Goal: Task Accomplishment & Management: Complete application form

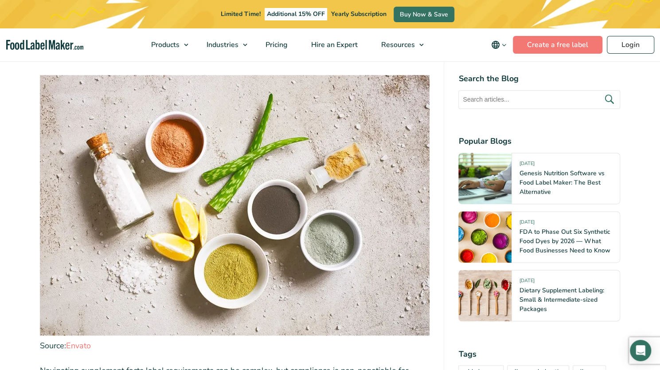
scroll to position [662, 0]
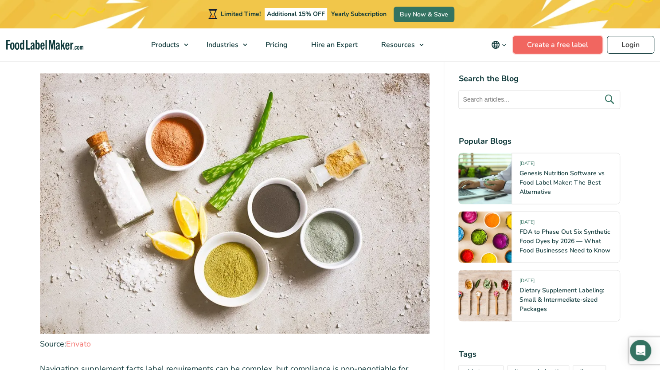
click at [557, 38] on link "Create a free label" at bounding box center [558, 45] width 90 height 18
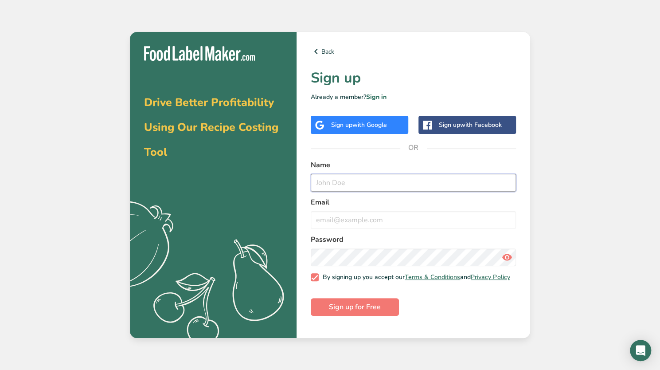
click at [411, 189] on input "text" at bounding box center [413, 183] width 205 height 18
type input "[PERSON_NAME]"
type input "[EMAIL_ADDRESS][DOMAIN_NAME]"
click at [311, 298] on button "Sign up for Free" at bounding box center [355, 307] width 88 height 18
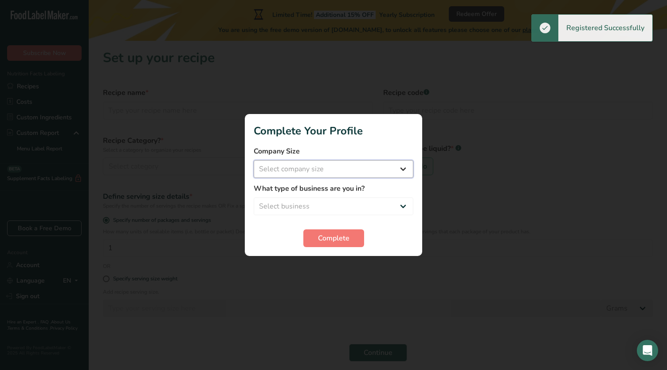
click at [363, 165] on select "Select company size Fewer than 10 Employees 10 to 50 Employees 51 to 500 Employ…" at bounding box center [334, 169] width 160 height 18
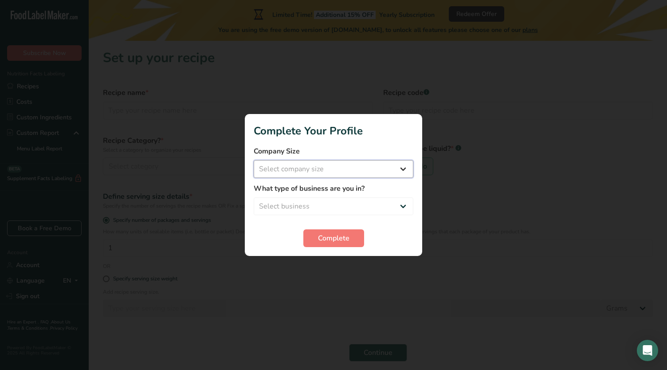
select select "1"
click at [254, 160] on select "Select company size Fewer than 10 Employees 10 to 50 Employees 51 to 500 Employ…" at bounding box center [334, 169] width 160 height 18
click at [326, 200] on select "Select business Packaged Food Manufacturer Restaurant & Cafe Bakery Meal Plans …" at bounding box center [334, 206] width 160 height 18
select select "1"
click at [254, 197] on select "Select business Packaged Food Manufacturer Restaurant & Cafe Bakery Meal Plans …" at bounding box center [334, 206] width 160 height 18
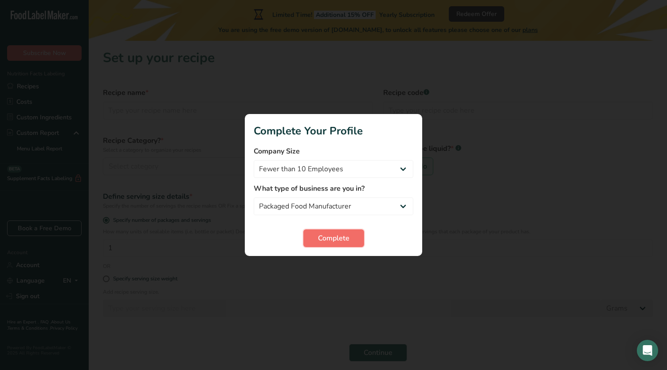
click at [318, 239] on span "Complete" at bounding box center [333, 238] width 31 height 11
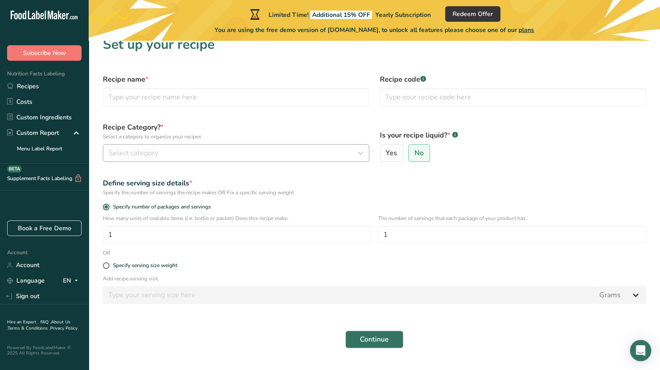
scroll to position [35, 0]
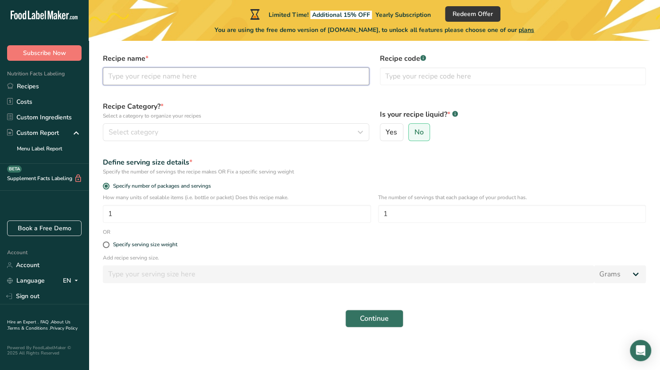
click at [187, 84] on input "text" at bounding box center [236, 76] width 267 height 18
type input "Gummy"
click at [288, 101] on label "Recipe Category? * Select a category to organize your recipes" at bounding box center [236, 110] width 267 height 19
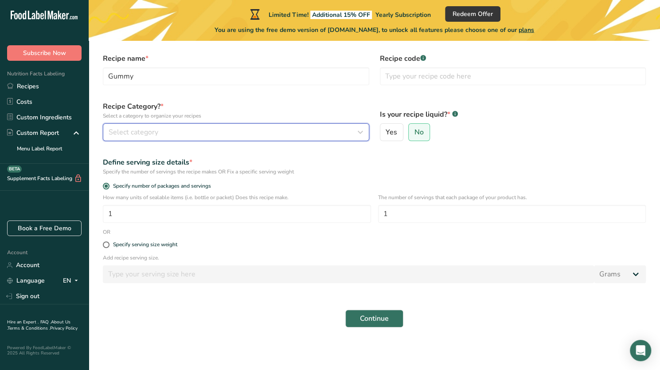
click at [180, 131] on div "Select category" at bounding box center [234, 132] width 250 height 11
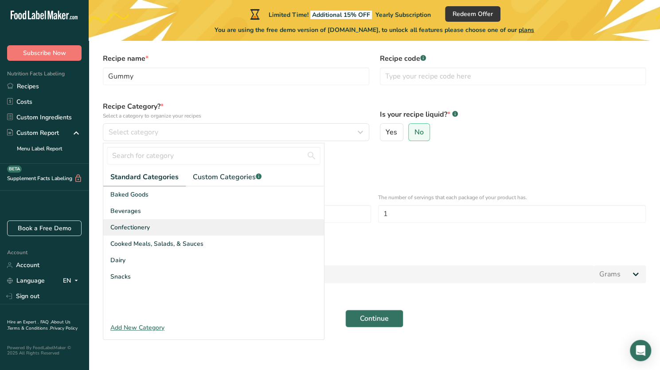
click at [134, 229] on span "Confectionery" at bounding box center [129, 227] width 39 height 9
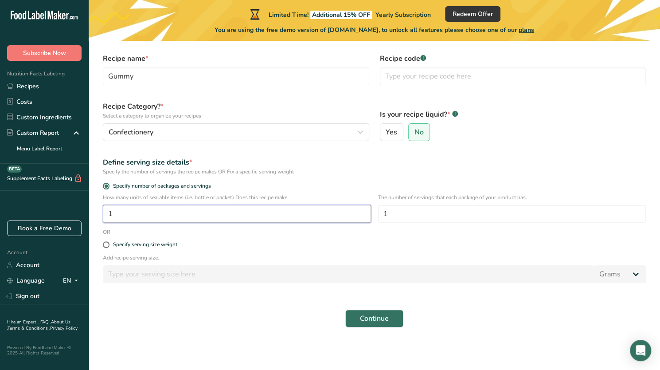
click at [363, 214] on input "1" at bounding box center [237, 214] width 268 height 18
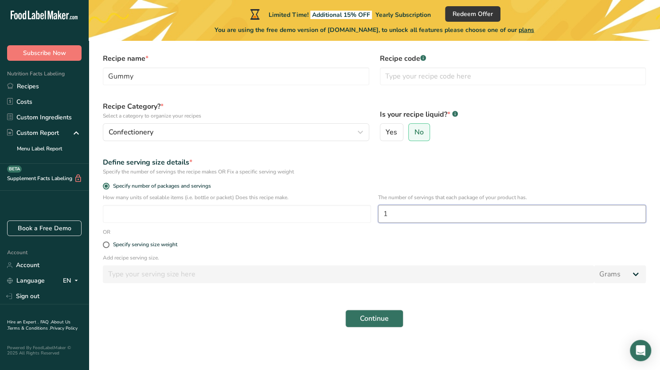
click at [463, 214] on input "1" at bounding box center [512, 214] width 268 height 18
type input "111"
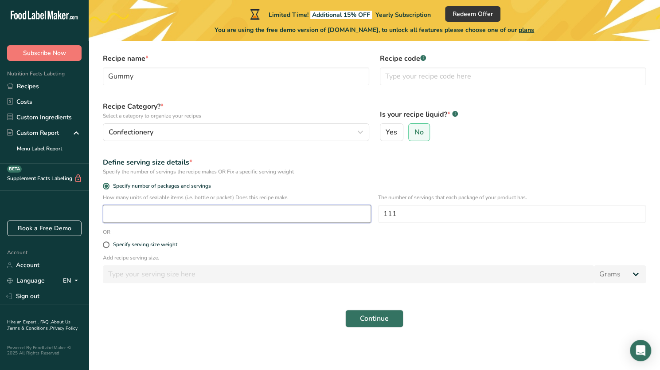
click at [298, 220] on input "number" at bounding box center [237, 214] width 268 height 18
type input "1"
click at [278, 243] on label "Specify serving size weight" at bounding box center [374, 244] width 543 height 7
click at [109, 243] on input "Specify serving size weight" at bounding box center [106, 245] width 6 height 6
radio input "true"
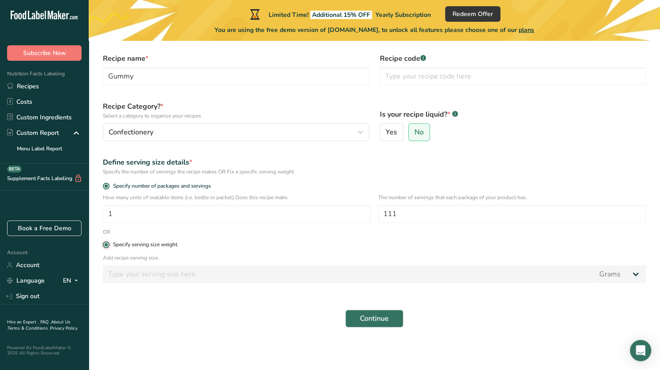
radio input "false"
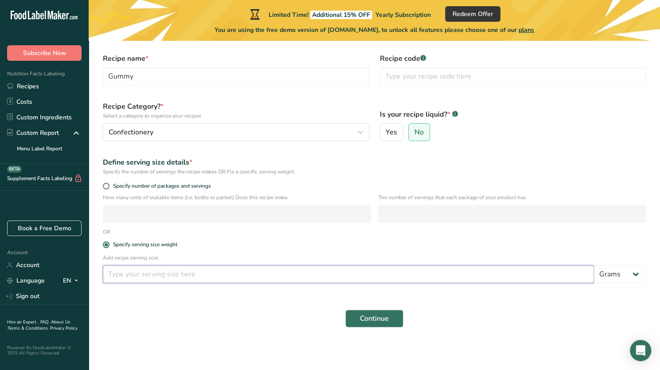
click at [208, 278] on input "number" at bounding box center [348, 274] width 491 height 18
type input "4.5"
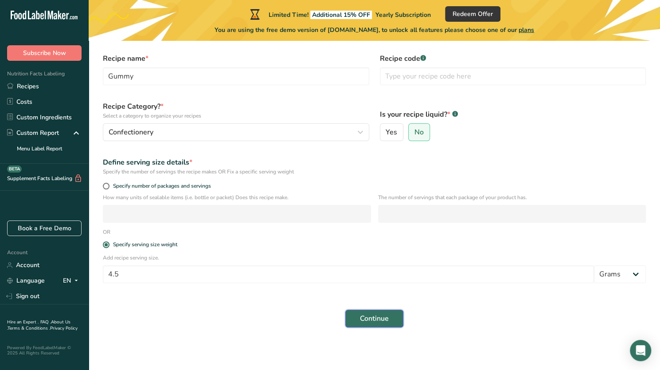
click at [379, 317] on span "Continue" at bounding box center [374, 318] width 29 height 11
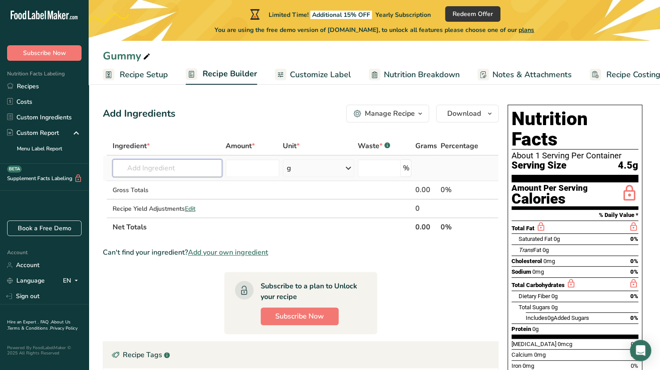
click at [161, 165] on input "text" at bounding box center [168, 168] width 110 height 18
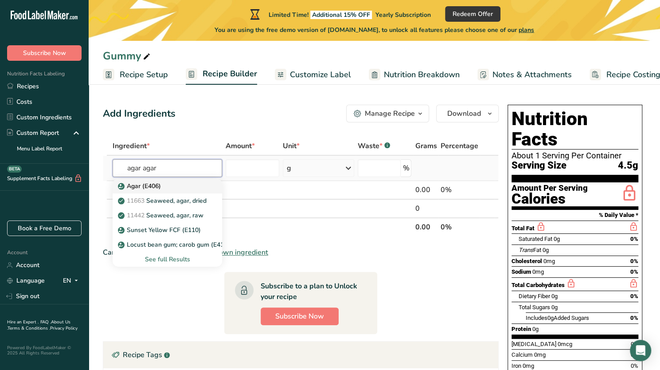
type input "agar agar"
click at [153, 186] on p "Agar (E406)" at bounding box center [140, 185] width 41 height 9
type input "Agar (E406)"
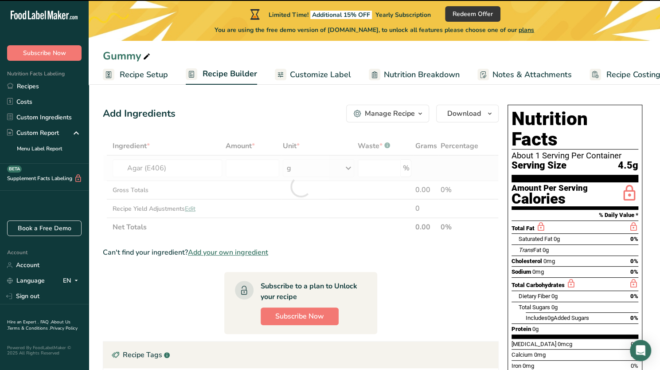
type input "0"
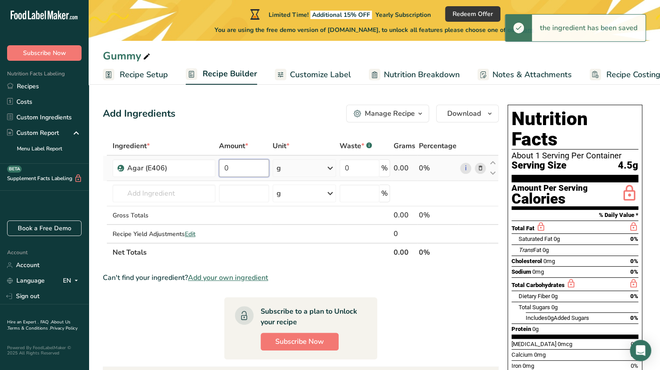
click at [255, 165] on input "0" at bounding box center [244, 168] width 50 height 18
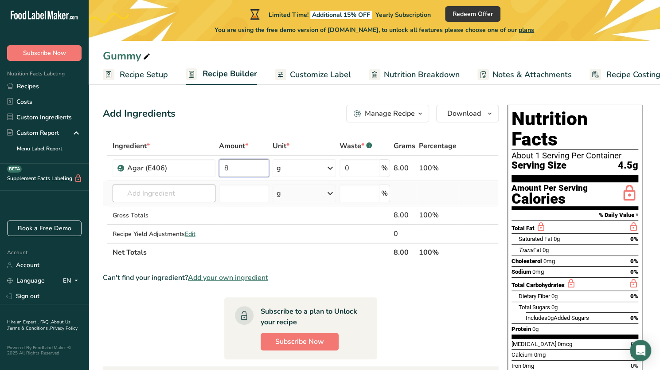
type input "8"
click at [188, 192] on div "Ingredient * Amount * Unit * Waste * .a-a{fill:#347362;}.b-a{fill:#fff;} Grams …" at bounding box center [301, 199] width 396 height 125
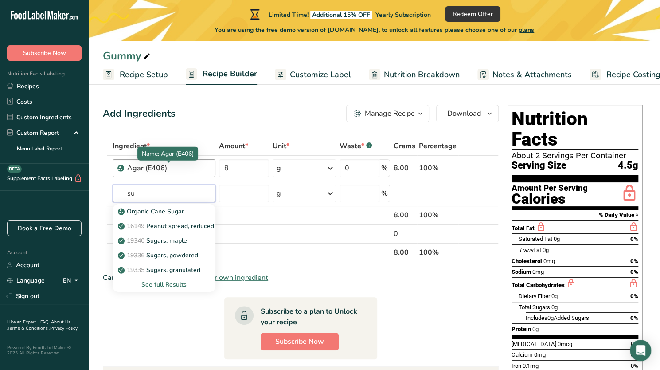
type input "s"
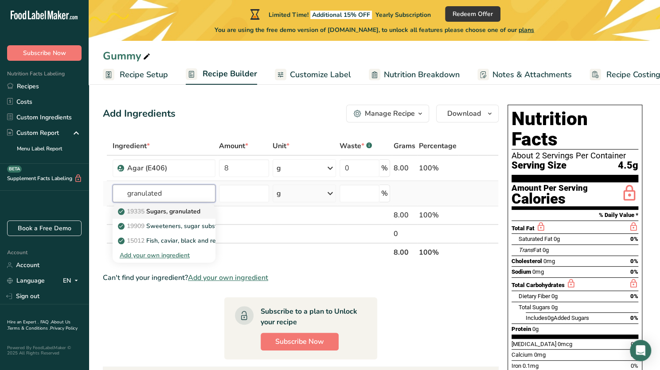
type input "granulated"
click at [170, 211] on p "19335 Sugars, granulated" at bounding box center [160, 211] width 81 height 9
type input "Sugars, granulated"
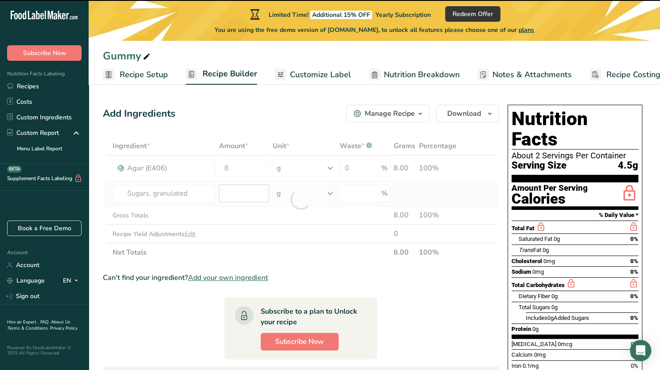
type input "0"
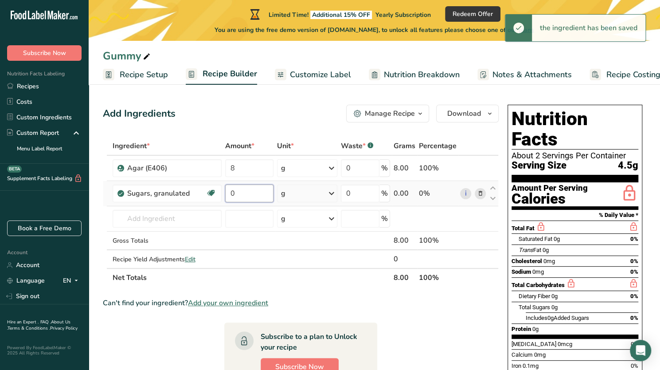
click at [236, 193] on input "0" at bounding box center [249, 193] width 48 height 18
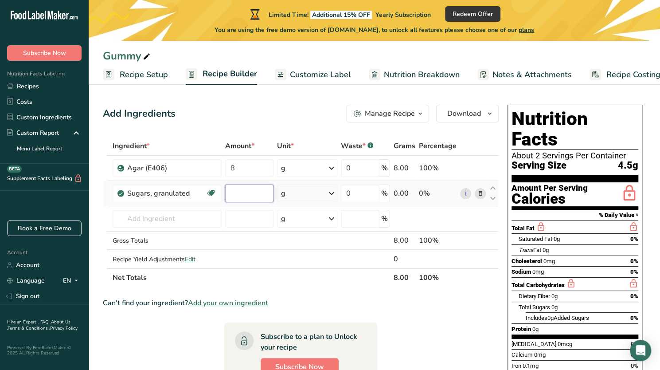
type input "1"
type input "205"
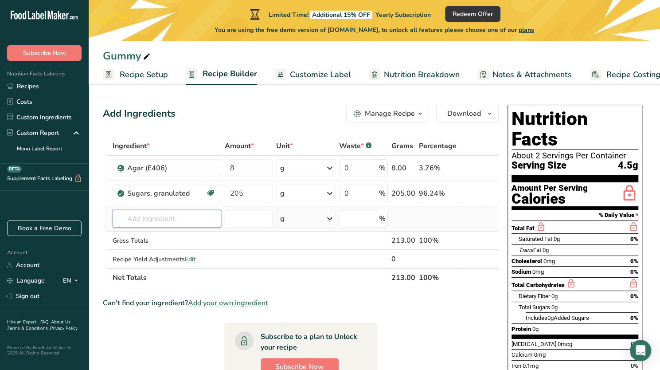
click at [159, 220] on div "Ingredient * Amount * Unit * Waste * .a-a{fill:#347362;}.b-a{fill:#fff;} Grams …" at bounding box center [301, 212] width 396 height 150
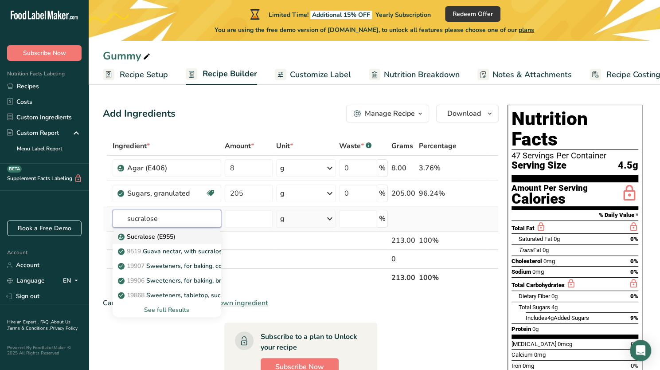
type input "sucralose"
click at [143, 237] on p "Sucralose (E955)" at bounding box center [148, 236] width 56 height 9
type input "Sucralose (E955)"
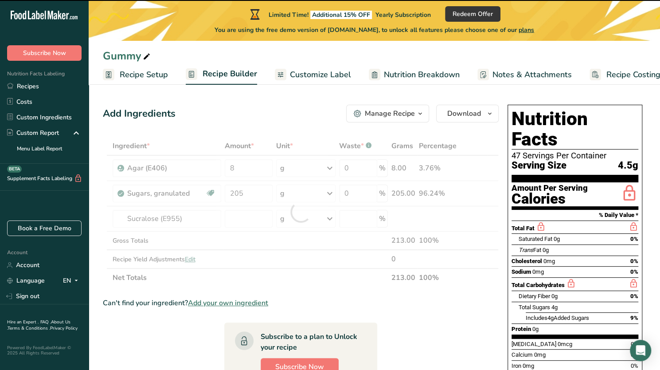
type input "0"
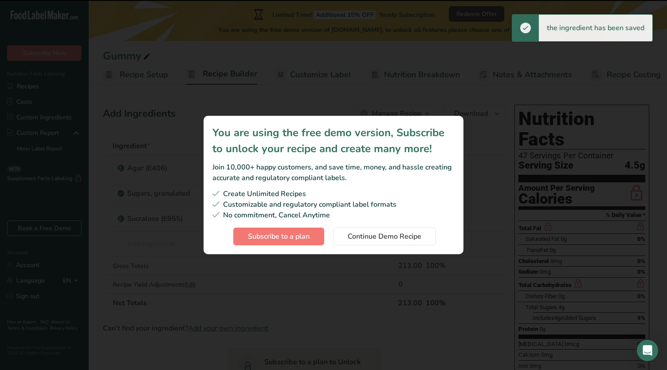
click at [251, 216] on div "No commitment, Cancel Anytime" at bounding box center [333, 215] width 242 height 11
click at [375, 235] on span "Continue Demo Recipe" at bounding box center [385, 236] width 74 height 11
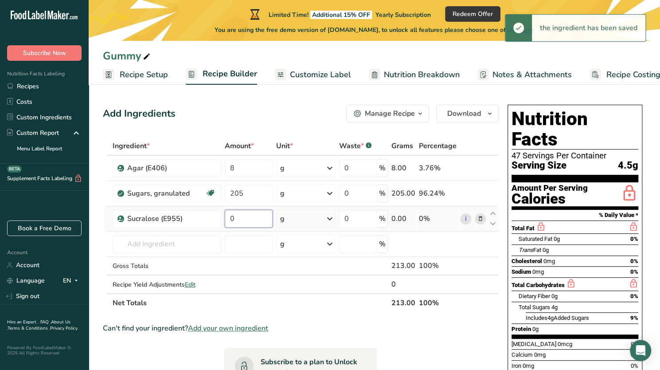
click at [241, 220] on input "0" at bounding box center [249, 219] width 48 height 18
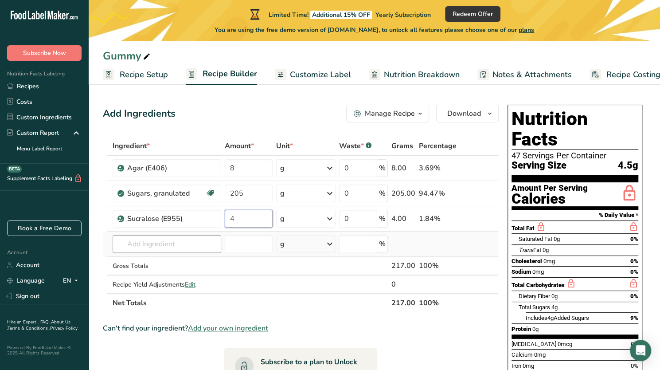
type input "4"
click at [137, 242] on div "Ingredient * Amount * Unit * Waste * .a-a{fill:#347362;}.b-a{fill:#fff;} Grams …" at bounding box center [301, 225] width 396 height 176
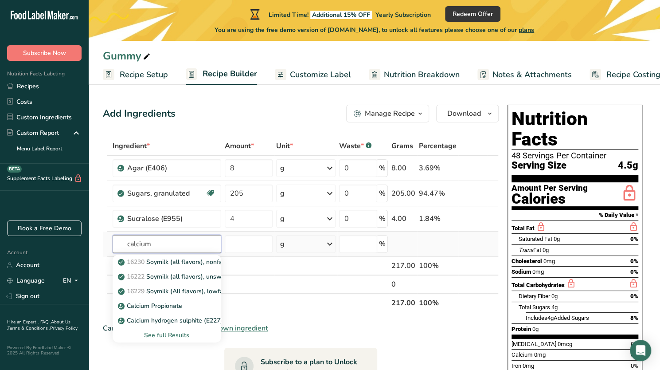
click at [144, 244] on input "calcium" at bounding box center [167, 244] width 109 height 18
click at [169, 238] on input "water" at bounding box center [167, 244] width 109 height 18
type input "d"
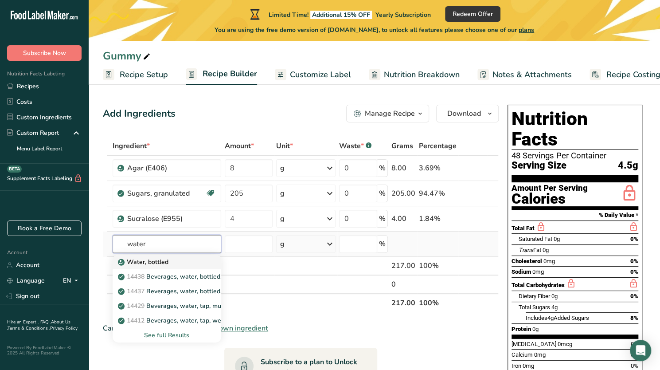
type input "water"
click at [151, 260] on p "Water, bottled" at bounding box center [144, 261] width 49 height 9
type input "Water, bottled"
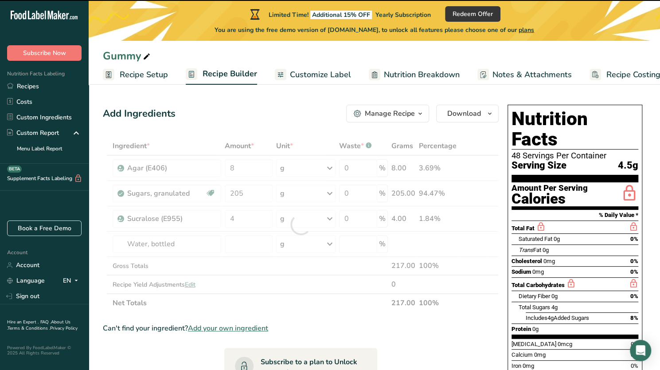
type input "0"
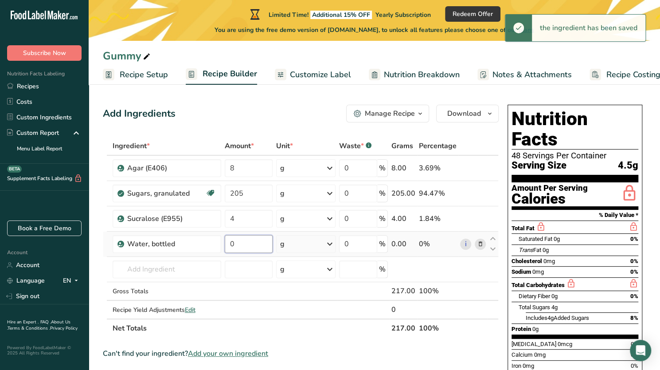
click at [241, 243] on input "0" at bounding box center [249, 244] width 48 height 18
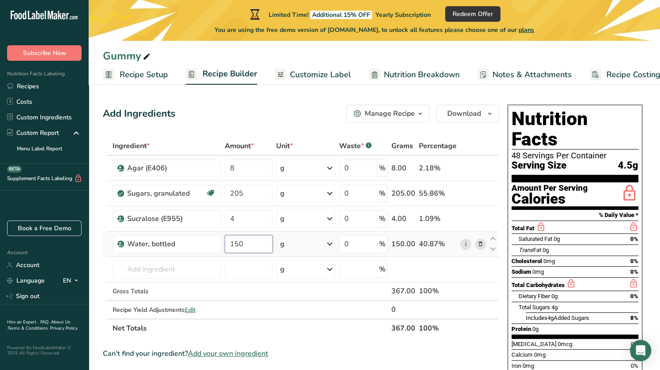
type input "150"
click at [178, 271] on div "Ingredient * Amount * Unit * Waste * .a-a{fill:#347362;}.b-a{fill:#fff;} Grams …" at bounding box center [301, 237] width 396 height 201
